Goal: Obtain resource: Download file/media

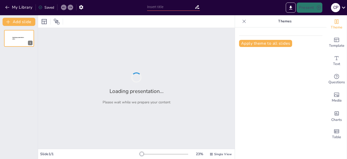
type input "Normativa de Movilidad Sostenible: Actualización para Agentes de Movilidad y Po…"
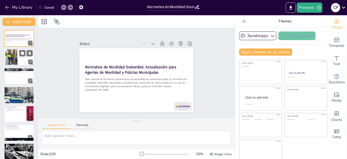
click at [15, 57] on div at bounding box center [11, 57] width 12 height 16
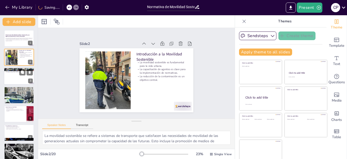
click at [15, 79] on div at bounding box center [19, 76] width 30 height 17
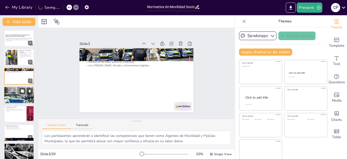
click at [17, 98] on div at bounding box center [19, 95] width 30 height 30
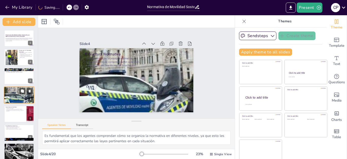
scroll to position [3, 0]
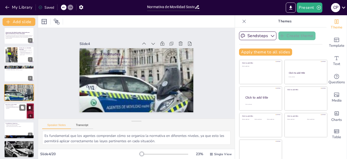
click at [16, 111] on div at bounding box center [19, 111] width 30 height 17
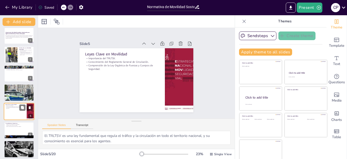
scroll to position [21, 0]
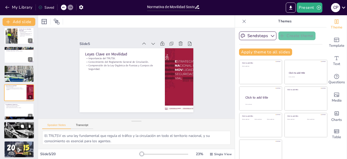
click at [19, 135] on div at bounding box center [19, 130] width 30 height 30
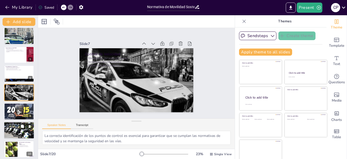
click at [9, 130] on div at bounding box center [19, 130] width 30 height 20
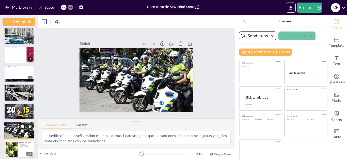
scroll to position [97, 0]
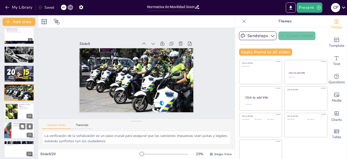
click at [11, 125] on div at bounding box center [7, 130] width 17 height 17
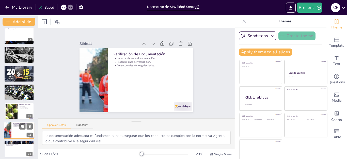
scroll to position [135, 0]
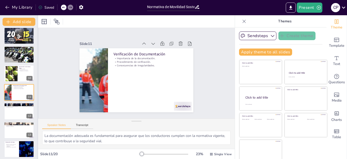
click at [37, 94] on div at bounding box center [38, 87] width 2 height 144
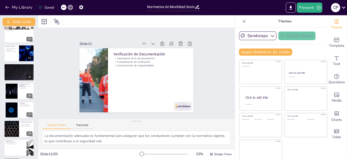
scroll to position [232, 0]
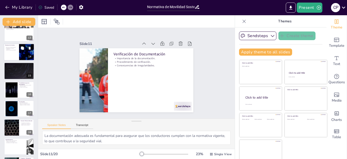
click at [20, 51] on div at bounding box center [26, 51] width 30 height 17
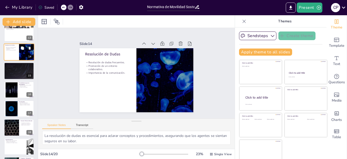
scroll to position [192, 0]
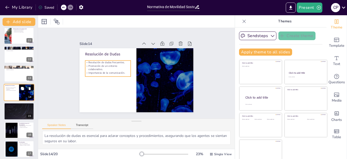
click at [11, 89] on p "Promoción de un entorno colaborativo." at bounding box center [11, 89] width 12 height 2
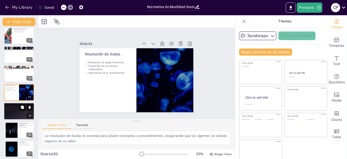
click at [15, 116] on div at bounding box center [19, 111] width 30 height 17
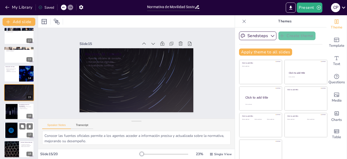
click at [18, 128] on div at bounding box center [19, 130] width 30 height 17
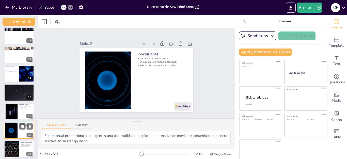
scroll to position [248, 0]
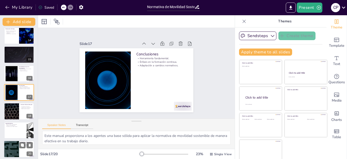
click at [18, 147] on div at bounding box center [11, 148] width 30 height 17
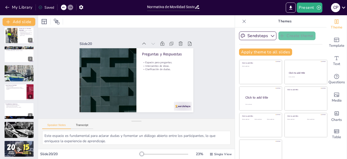
scroll to position [0, 0]
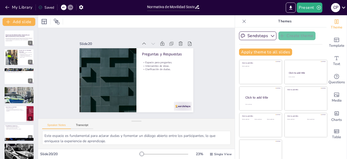
click at [215, 56] on div "Slide 1 Normativa de Movilidad Sostenible: Actualización para Agentes de Movili…" at bounding box center [136, 73] width 163 height 216
click at [289, 9] on icon "Export to PowerPoint" at bounding box center [290, 7] width 5 height 5
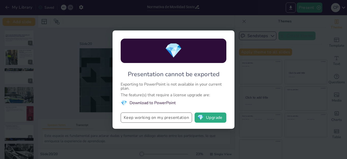
click at [169, 117] on button "Keep working on my presentation" at bounding box center [156, 118] width 71 height 10
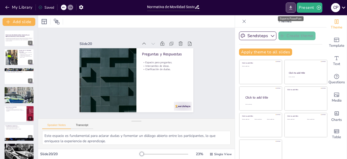
click at [289, 10] on icon "Export to PowerPoint" at bounding box center [290, 7] width 5 height 5
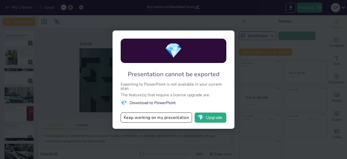
click at [143, 100] on li "💎 Download to PowerPoint" at bounding box center [174, 103] width 106 height 7
click at [208, 113] on button "💎 Upgrade" at bounding box center [211, 118] width 32 height 10
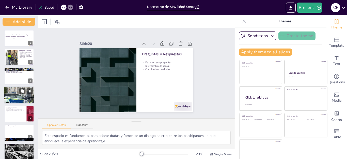
click at [21, 96] on div at bounding box center [19, 95] width 30 height 30
type textarea "Es fundamental que los agentes comprendan cómo se organiza la normativa en dife…"
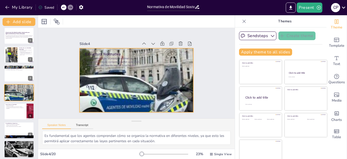
click at [155, 66] on p "Aplicación efectiva de regulaciones locales." at bounding box center [132, 66] width 90 height 54
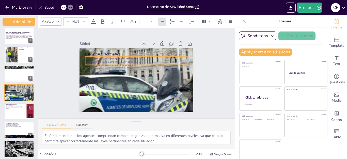
type input "32"
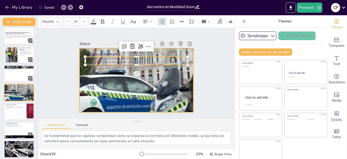
click at [161, 87] on div at bounding box center [133, 80] width 150 height 150
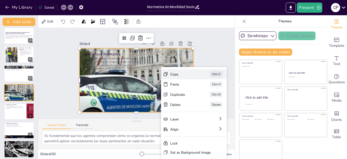
click at [204, 41] on div "Copy" at bounding box center [214, 30] width 21 height 22
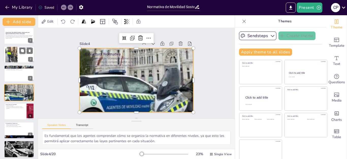
click at [11, 54] on div at bounding box center [11, 54] width 12 height 16
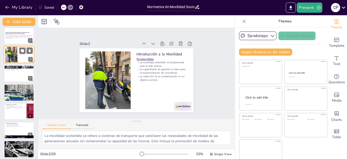
scroll to position [0, 0]
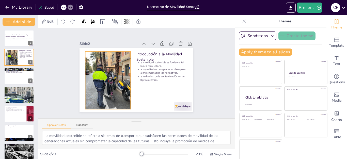
click at [108, 87] on div at bounding box center [128, 102] width 75 height 70
click at [119, 87] on div at bounding box center [155, 51] width 73 height 76
click at [108, 80] on div at bounding box center [144, 45] width 75 height 70
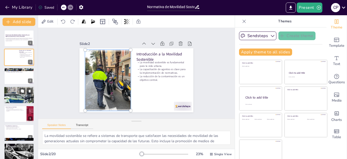
click at [15, 97] on div at bounding box center [19, 95] width 30 height 30
type textarea "Es fundamental que los agentes comprendan cómo se organiza la normativa en dife…"
